Goal: Entertainment & Leisure: Consume media (video, audio)

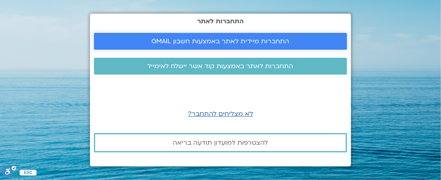
click at [230, 41] on span "התחברות מיידית לאתר באמצעות חשבון GMAIL" at bounding box center [221, 41] width 138 height 7
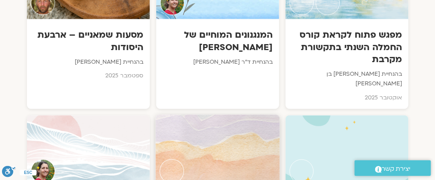
scroll to position [482, 0]
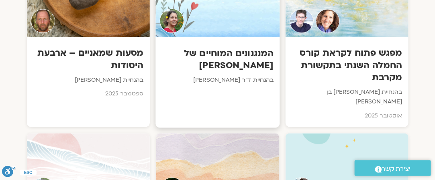
click at [195, 69] on h3 "המנגנונים המוחיים של [PERSON_NAME]" at bounding box center [217, 59] width 112 height 25
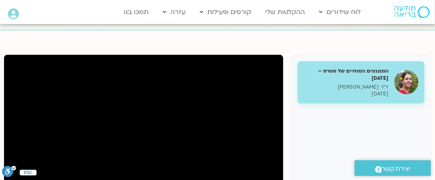
scroll to position [74, 0]
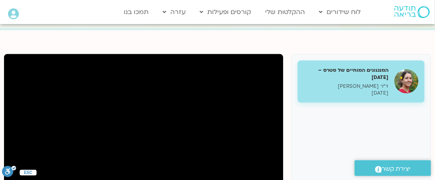
drag, startPoint x: 431, startPoint y: 43, endPoint x: 438, endPoint y: 61, distance: 18.8
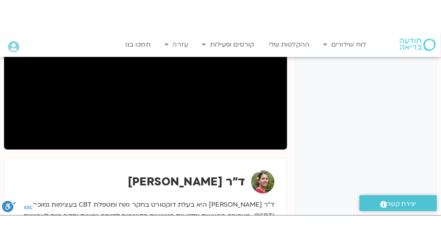
scroll to position [171, 0]
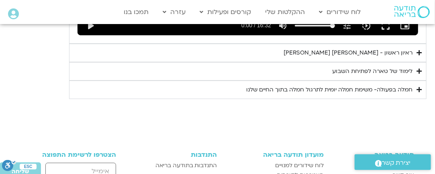
scroll to position [1043, 0]
